Goal: Find specific page/section: Find specific page/section

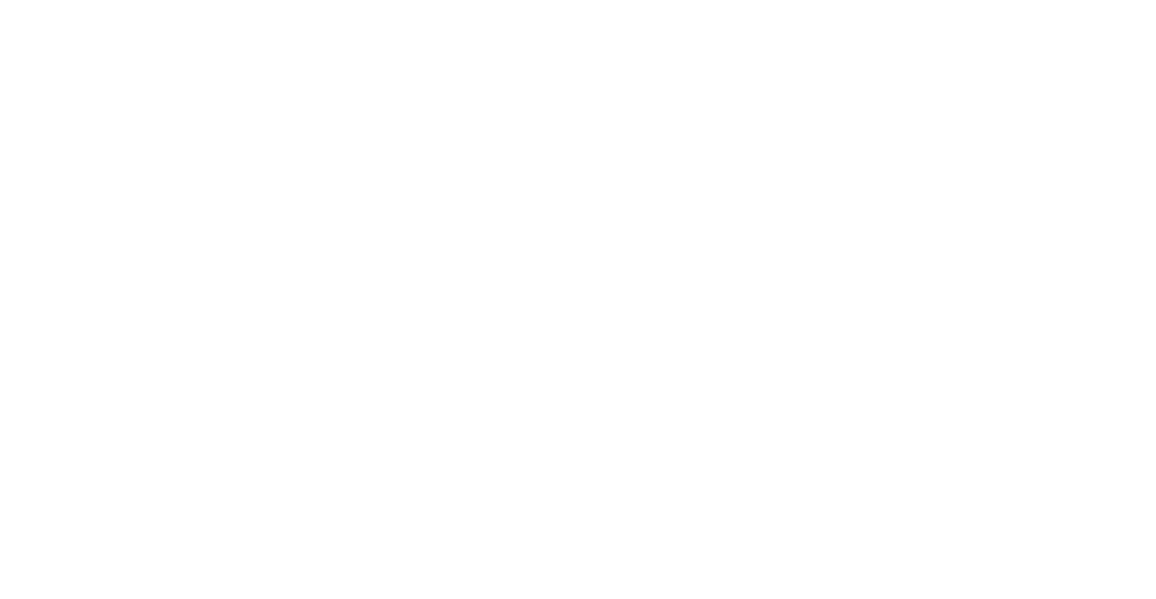
select select "Song"
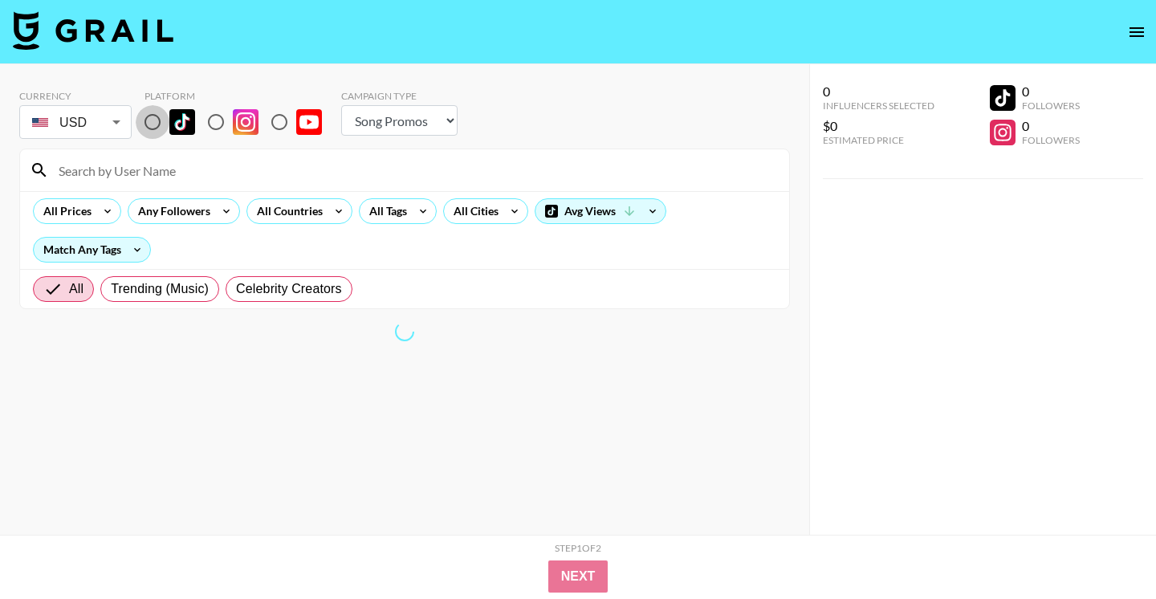
click at [157, 126] on input "radio" at bounding box center [153, 122] width 34 height 34
radio input "true"
click at [198, 161] on input at bounding box center [414, 170] width 731 height 26
paste input "sydniealeah"
click at [194, 165] on input at bounding box center [414, 170] width 731 height 26
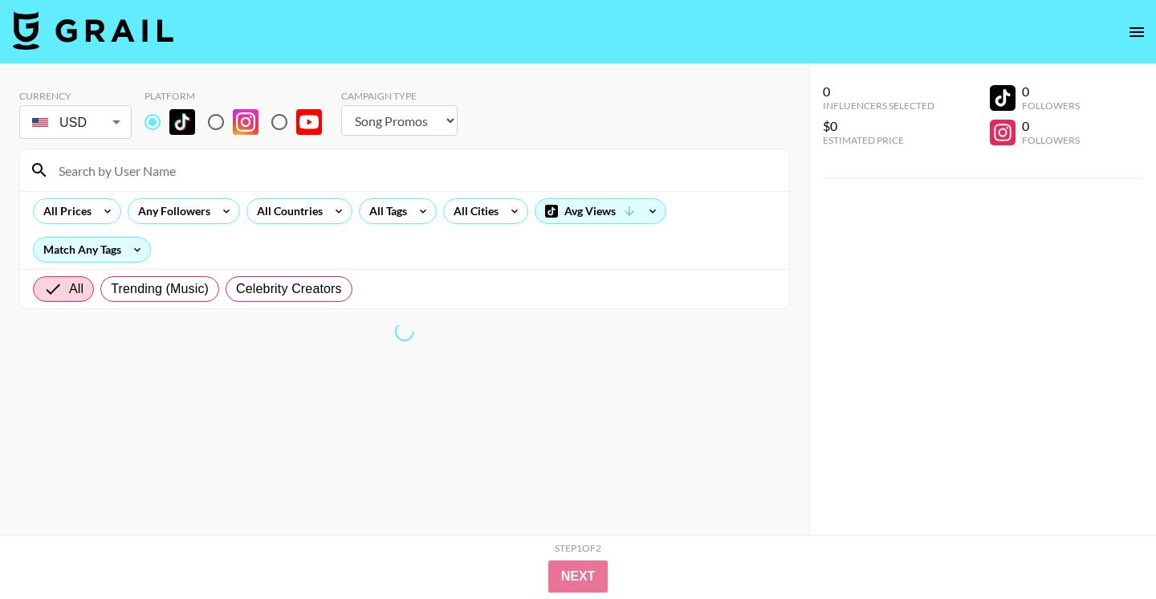
click at [210, 179] on input "sydniealeah" at bounding box center [414, 170] width 731 height 26
type input "sydniealeah"
click at [219, 149] on div "sydniealeah" at bounding box center [404, 170] width 769 height 42
